Goal: Task Accomplishment & Management: Manage account settings

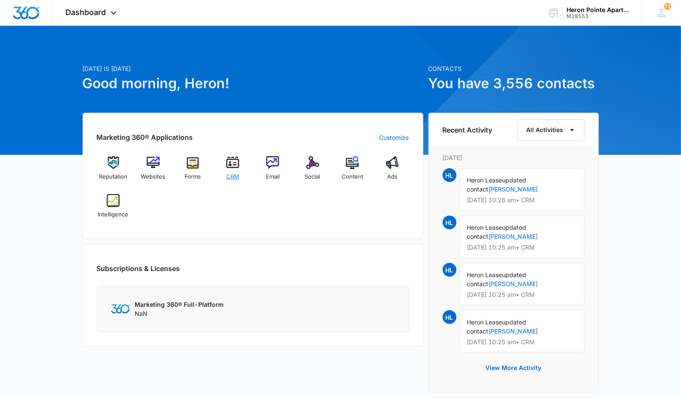
click at [225, 164] on div "CRM" at bounding box center [233, 171] width 33 height 31
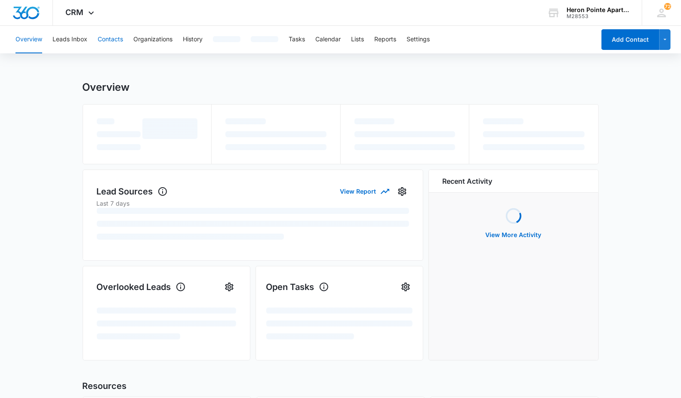
click at [102, 39] on button "Contacts" at bounding box center [110, 40] width 25 height 28
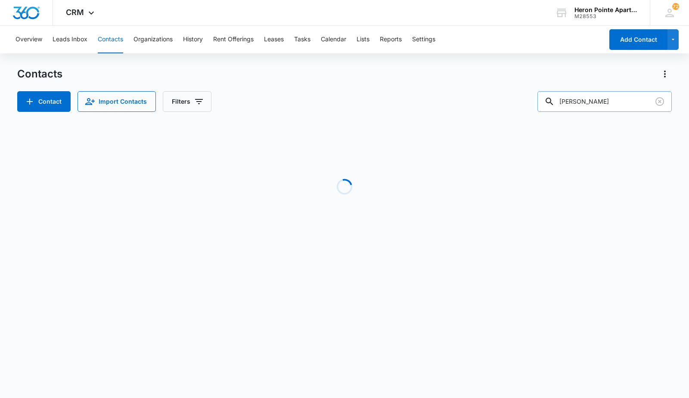
drag, startPoint x: 590, startPoint y: 96, endPoint x: 594, endPoint y: 95, distance: 4.6
click at [592, 96] on input "[PERSON_NAME]" at bounding box center [604, 101] width 134 height 21
drag, startPoint x: 594, startPoint y: 95, endPoint x: 389, endPoint y: 54, distance: 209.3
click at [547, 91] on div "[PERSON_NAME]" at bounding box center [604, 101] width 134 height 21
type input "R"
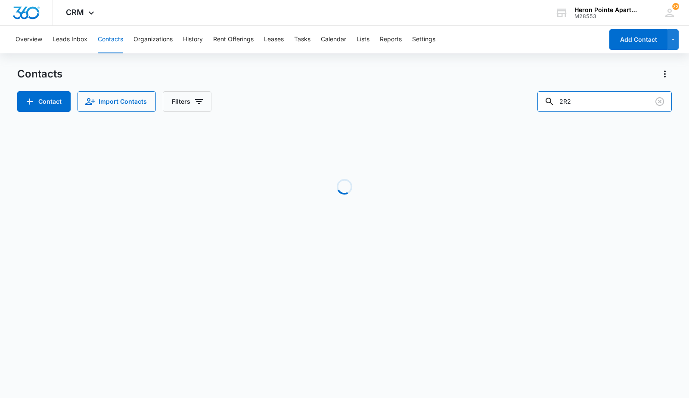
type input "2R2"
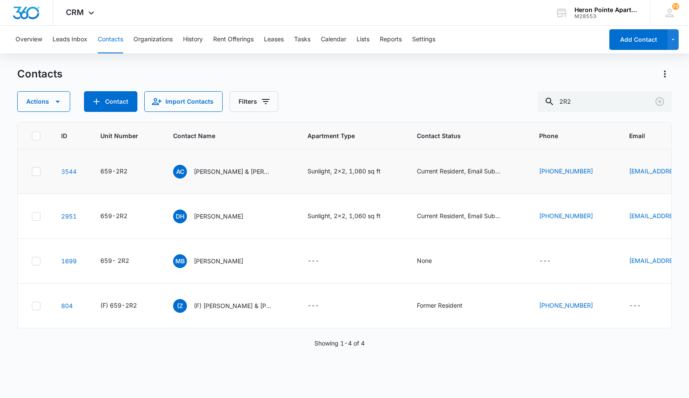
click at [65, 175] on td "3544" at bounding box center [70, 171] width 39 height 45
click at [67, 172] on link "3544" at bounding box center [68, 171] width 15 height 7
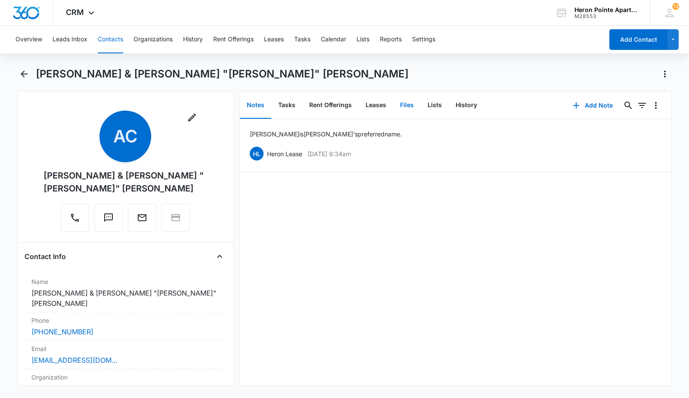
click at [410, 107] on button "Files" at bounding box center [407, 105] width 28 height 27
